Goal: Navigation & Orientation: Go to known website

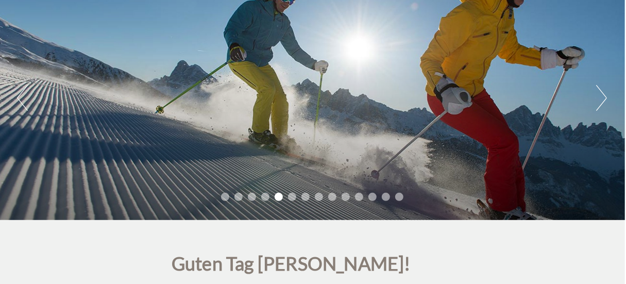
scroll to position [99, 1]
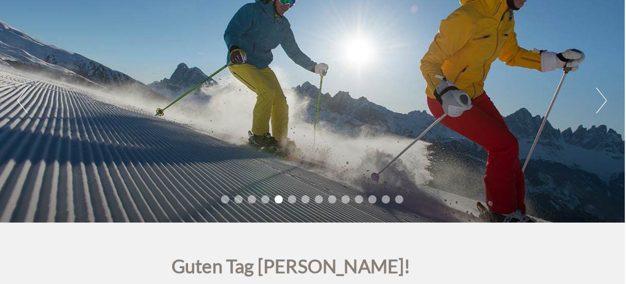
click at [600, 106] on button "Next" at bounding box center [601, 101] width 11 height 26
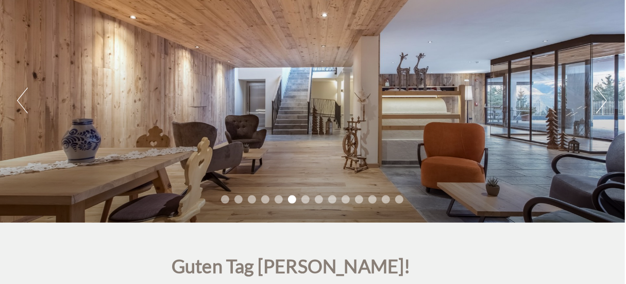
click at [600, 106] on button "Next" at bounding box center [601, 101] width 11 height 26
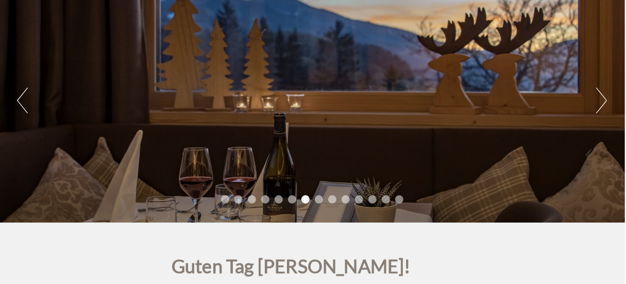
click at [600, 106] on button "Next" at bounding box center [601, 101] width 11 height 26
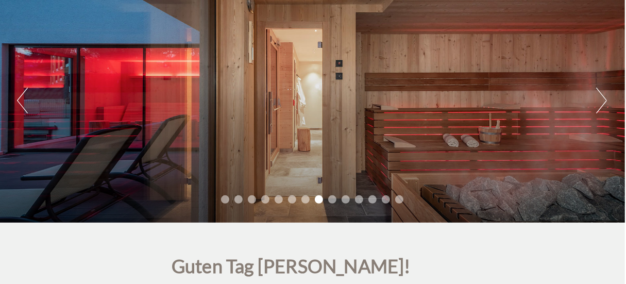
click at [600, 106] on button "Next" at bounding box center [601, 101] width 11 height 26
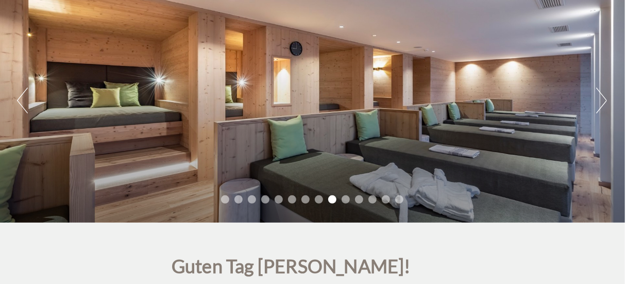
click at [600, 106] on button "Next" at bounding box center [601, 101] width 11 height 26
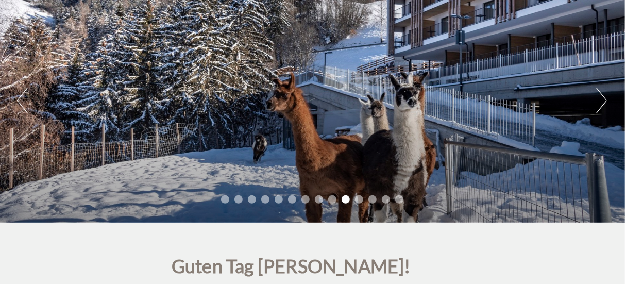
click at [600, 106] on button "Next" at bounding box center [601, 101] width 11 height 26
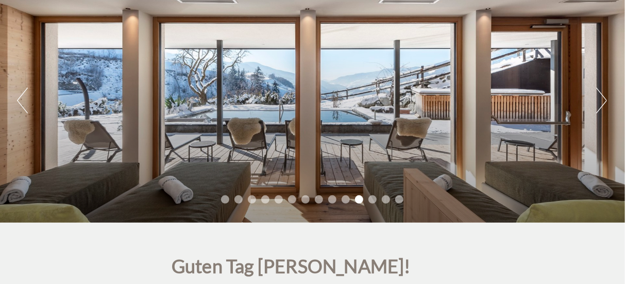
click at [600, 106] on button "Next" at bounding box center [601, 101] width 11 height 26
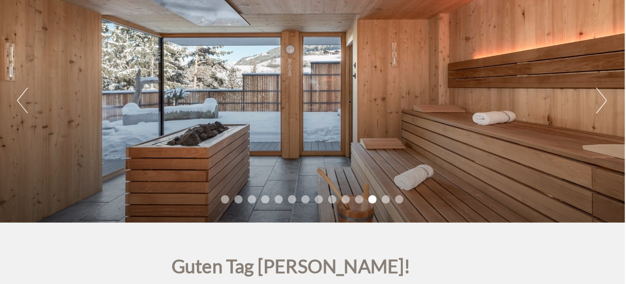
click at [600, 106] on button "Next" at bounding box center [601, 101] width 11 height 26
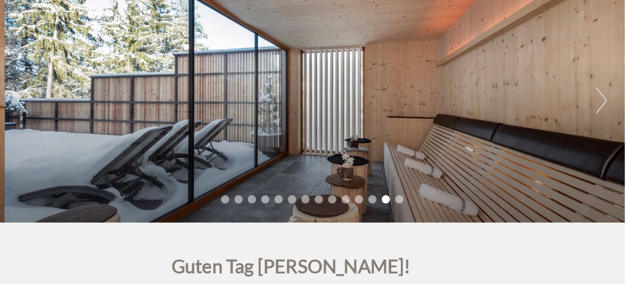
click at [600, 106] on button "Next" at bounding box center [601, 101] width 11 height 26
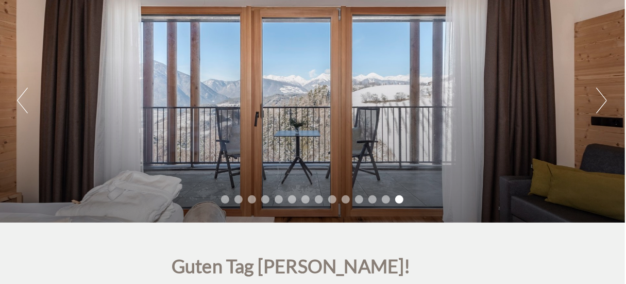
click at [600, 106] on button "Next" at bounding box center [601, 101] width 11 height 26
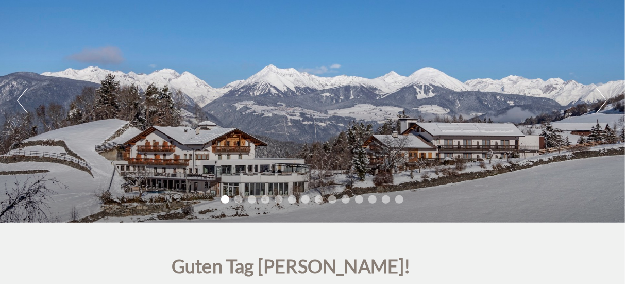
click at [600, 106] on button "Next" at bounding box center [601, 101] width 11 height 26
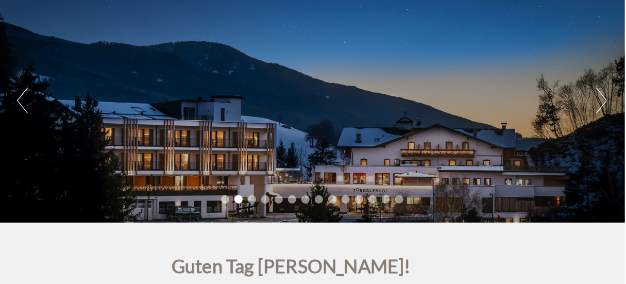
click at [600, 106] on button "Next" at bounding box center [601, 101] width 11 height 26
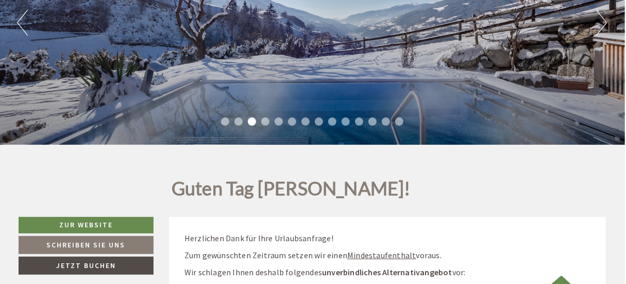
scroll to position [175, 1]
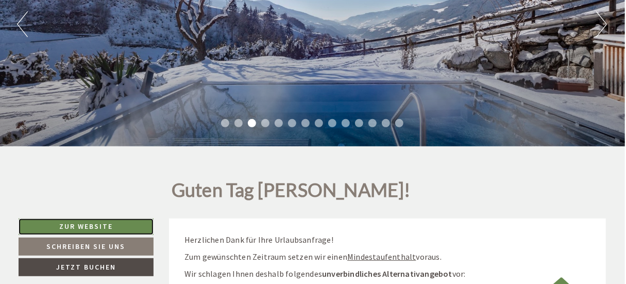
click at [78, 226] on link "Zur Website" at bounding box center [87, 226] width 136 height 16
